Goal: Transaction & Acquisition: Purchase product/service

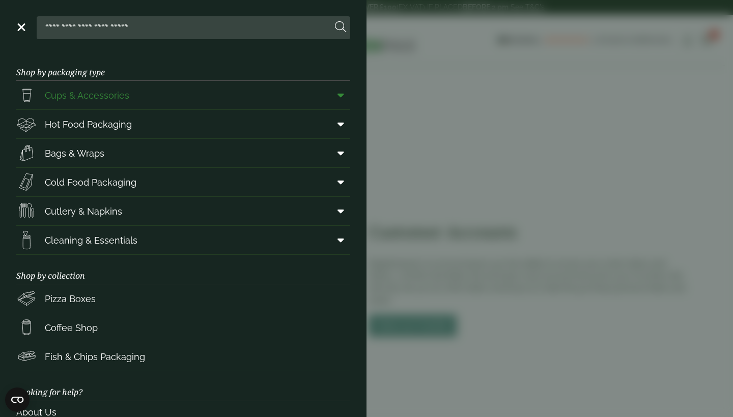
click at [338, 93] on icon at bounding box center [340, 95] width 7 height 10
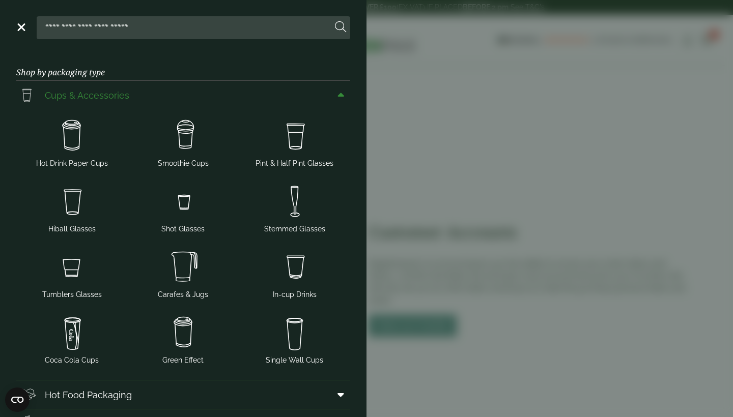
click at [83, 96] on span "Cups & Accessories" at bounding box center [87, 96] width 84 height 14
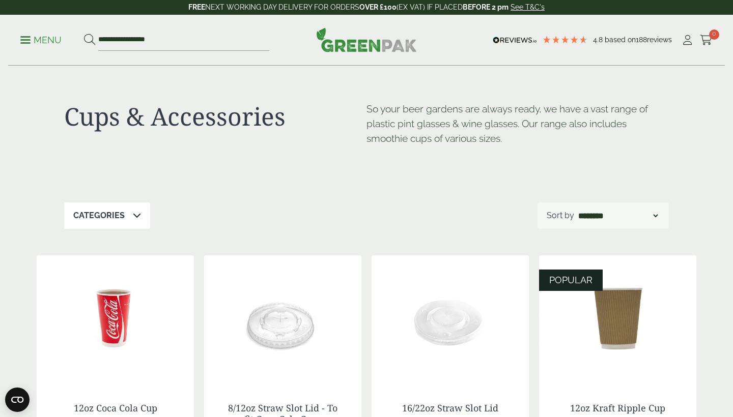
click at [131, 222] on div "Categories" at bounding box center [107, 216] width 86 height 26
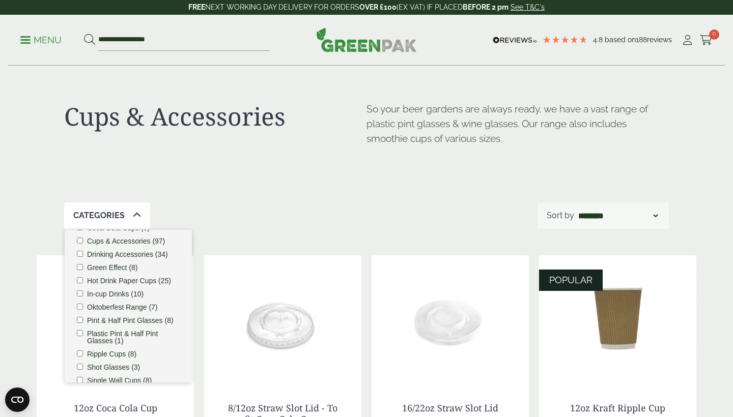
scroll to position [41, 0]
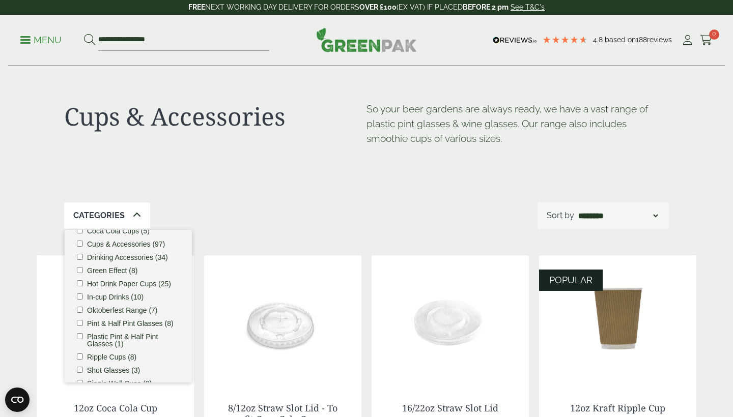
click at [134, 244] on label "Cups & Accessories (97)" at bounding box center [126, 244] width 78 height 7
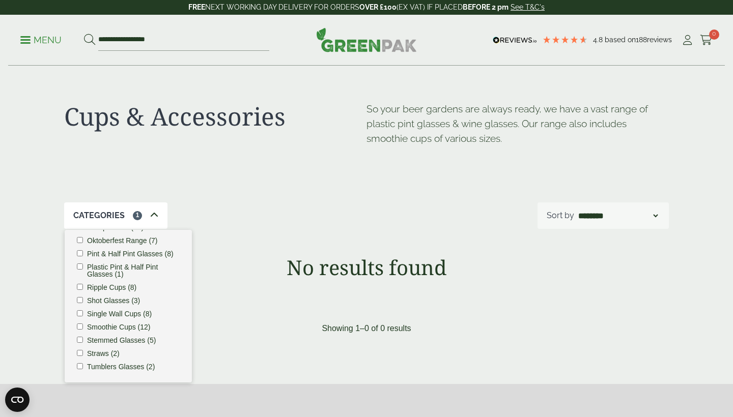
scroll to position [111, 0]
click at [122, 327] on label "Smoothie Cups (12)" at bounding box center [119, 327] width 64 height 7
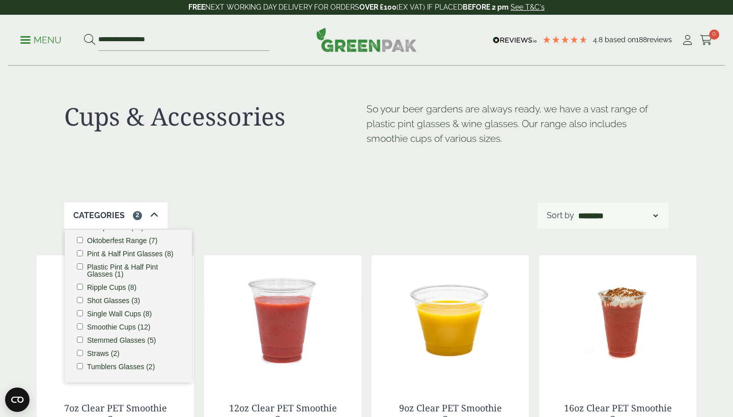
scroll to position [184, 0]
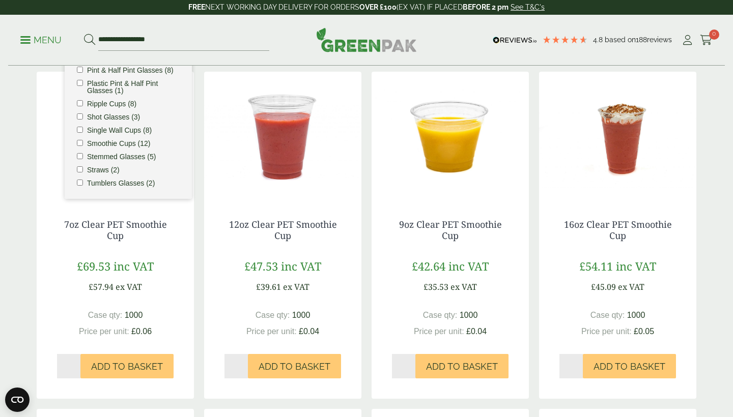
click at [695, 171] on img at bounding box center [617, 135] width 157 height 127
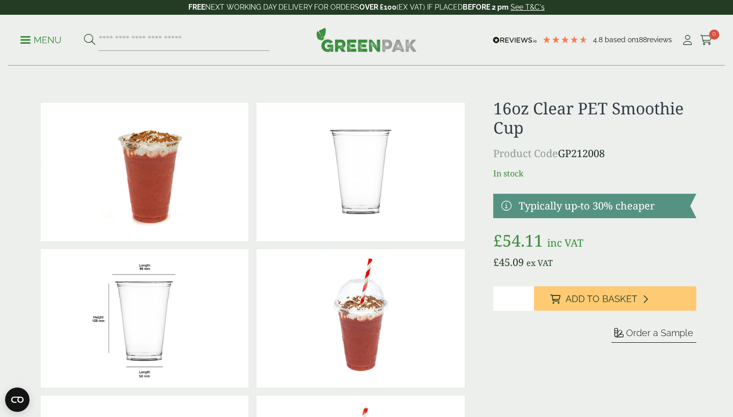
click at [34, 39] on p "Menu" at bounding box center [40, 40] width 41 height 12
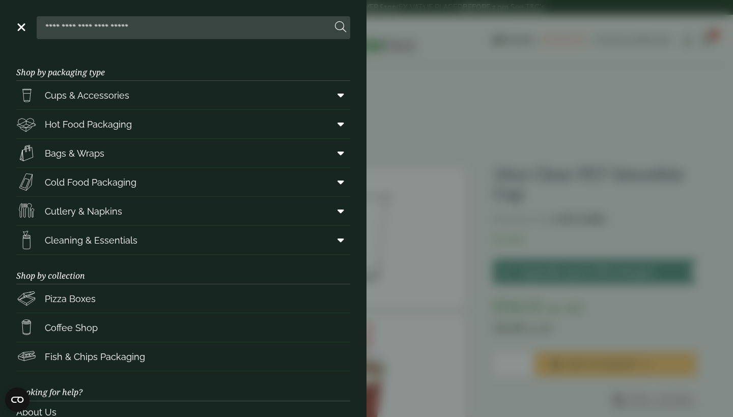
click at [78, 33] on input "search" at bounding box center [186, 27] width 291 height 21
type input "*******"
click at [340, 27] on button at bounding box center [340, 27] width 11 height 13
